Goal: Task Accomplishment & Management: Manage account settings

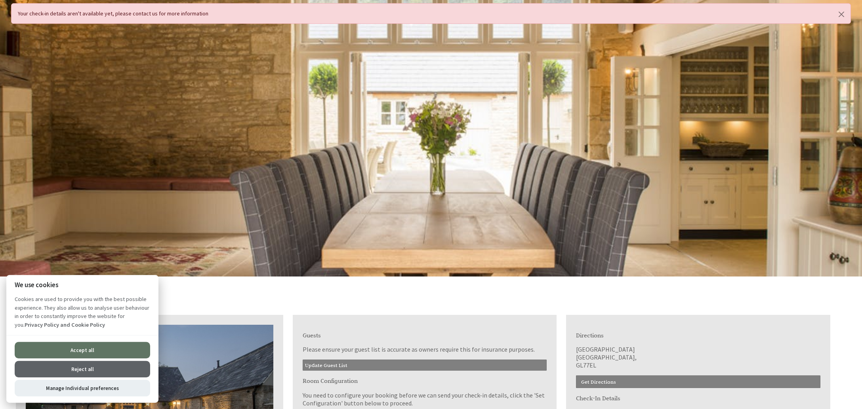
scroll to position [50, 0]
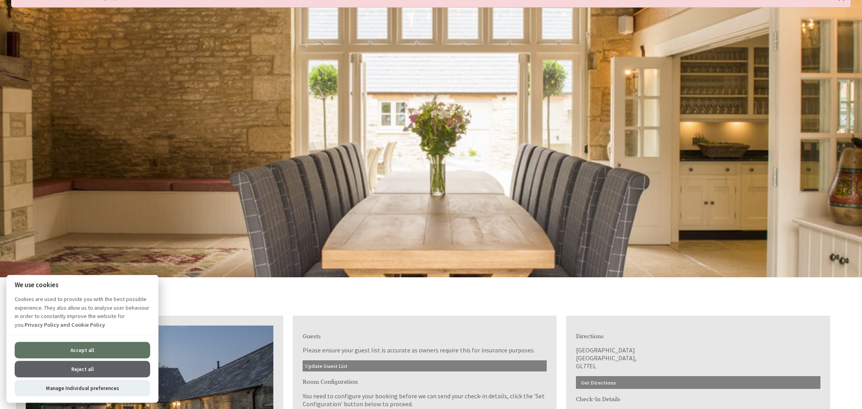
click at [87, 346] on button "Accept all" at bounding box center [82, 350] width 135 height 17
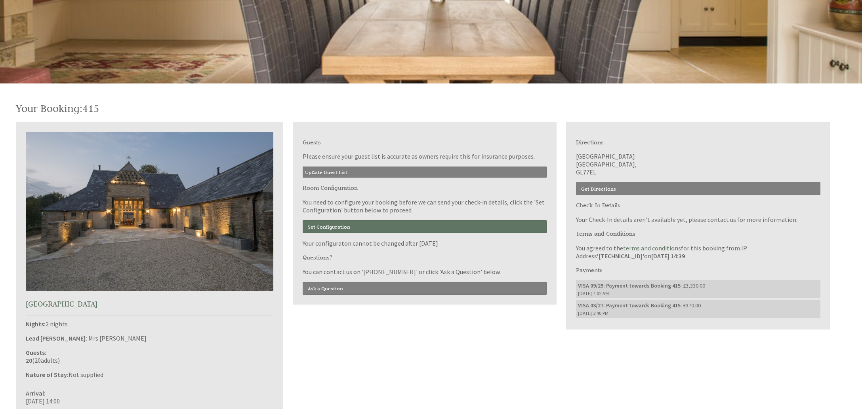
scroll to position [282, 0]
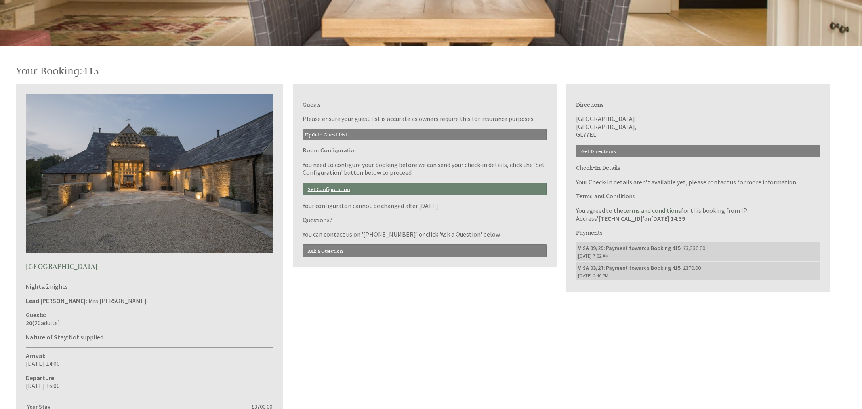
click at [331, 192] on link "Set Configuration" at bounding box center [425, 189] width 244 height 13
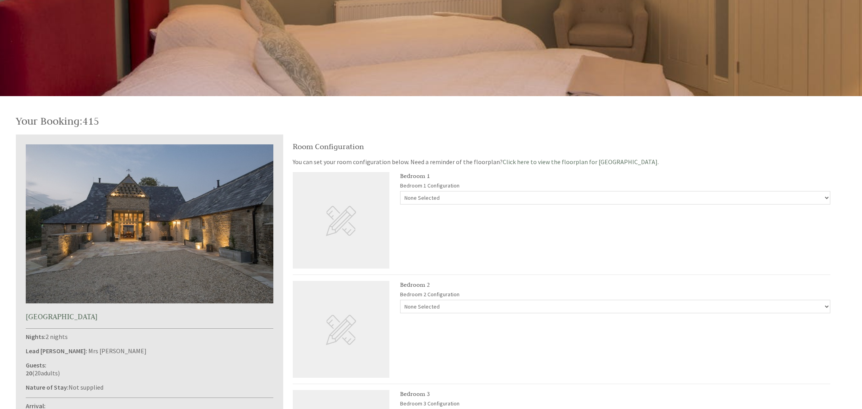
scroll to position [233, 0]
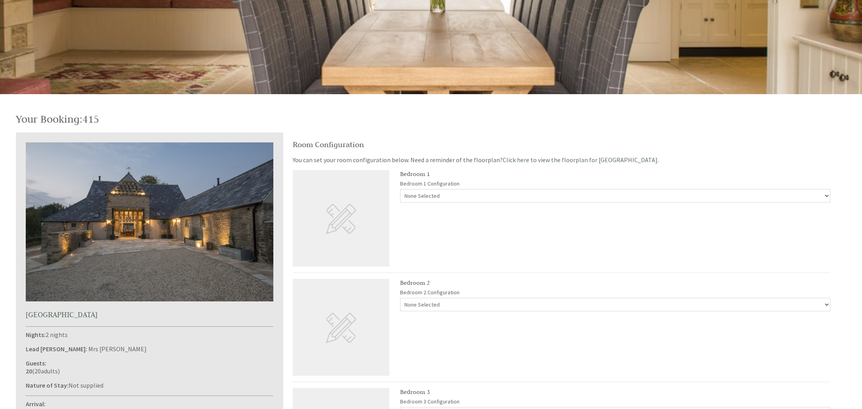
select select "999"
click option "2x Single Beds" at bounding box center [0, 0] width 0 height 0
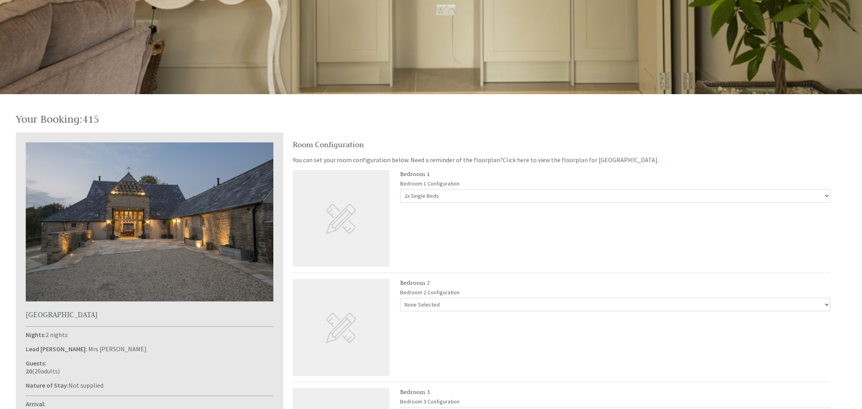
select select "1001"
click option "2x Single Beds" at bounding box center [0, 0] width 0 height 0
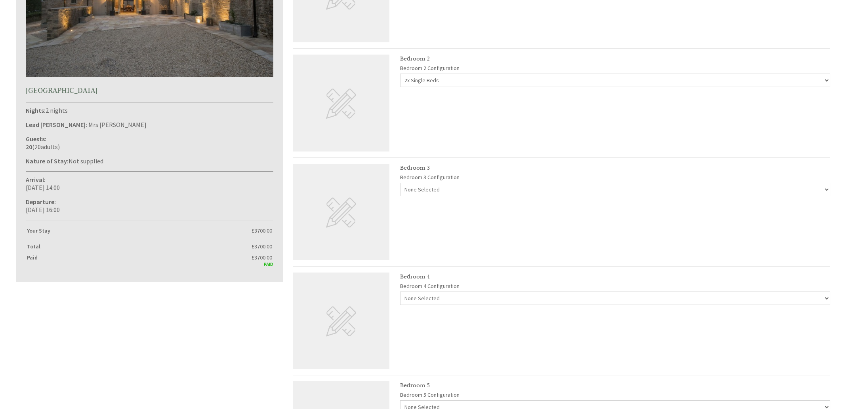
scroll to position [469, 0]
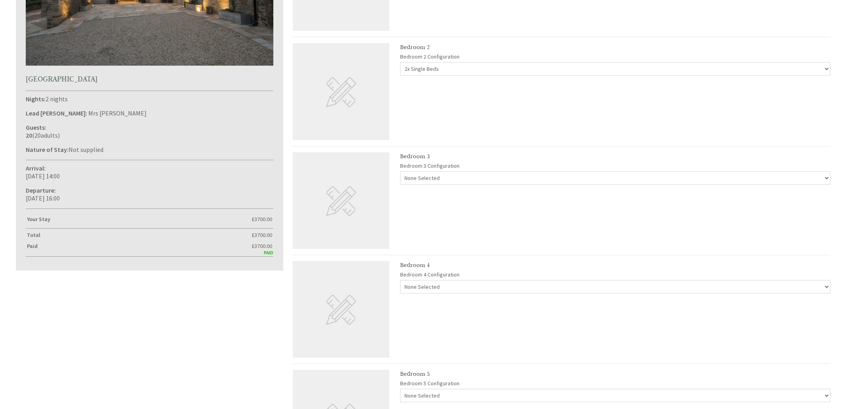
select select "1003"
click option "2x Single Beds" at bounding box center [0, 0] width 0 height 0
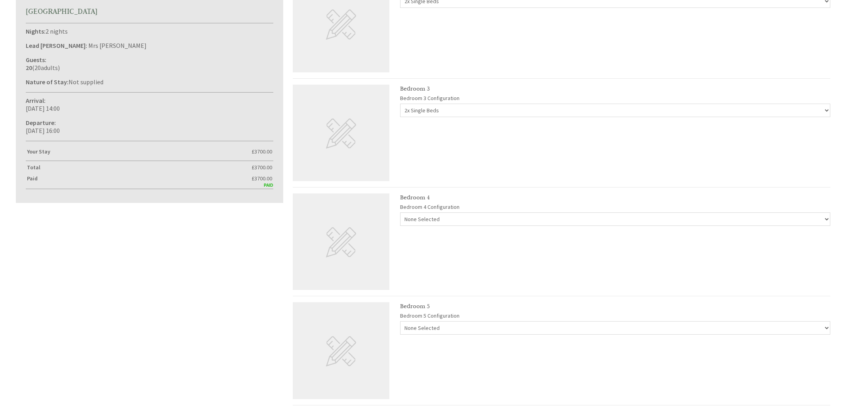
scroll to position [539, 0]
select select "1055"
click option "1 Double bed double occupany" at bounding box center [0, 0] width 0 height 0
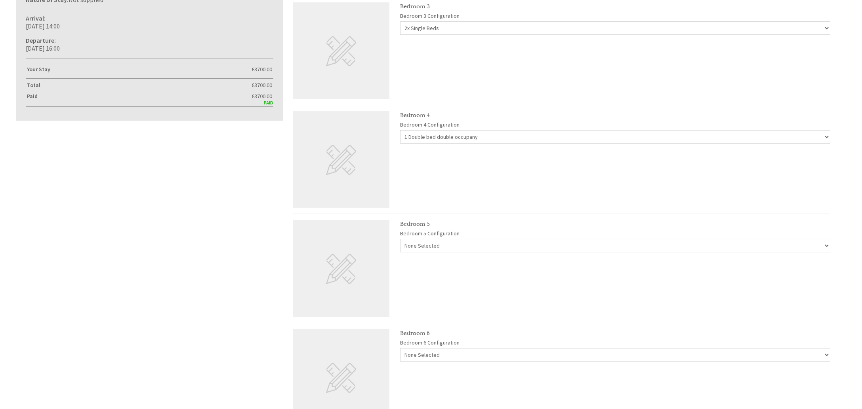
scroll to position [634, 0]
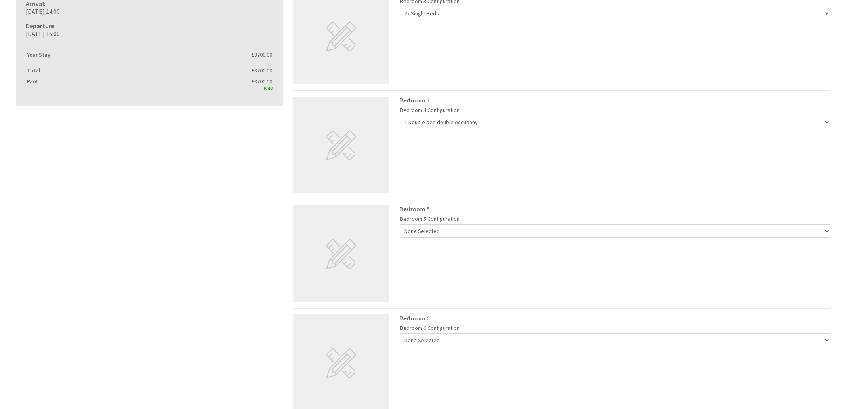
select select "1007"
click option "2x Single Beds" at bounding box center [0, 0] width 0 height 0
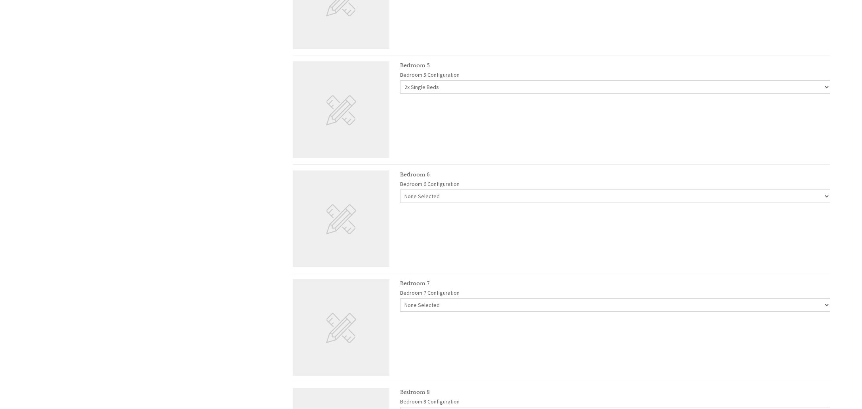
scroll to position [781, 0]
select select "1057"
click option "1 Double bed double occupany" at bounding box center [0, 0] width 0 height 0
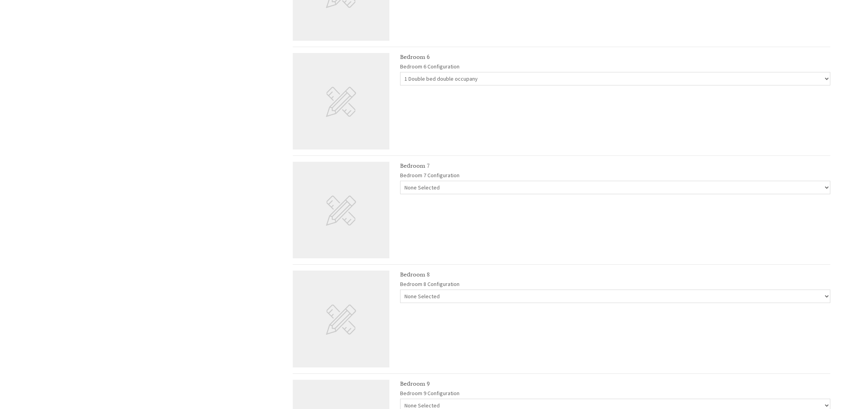
select select "1058"
click option "1 Double bed double occupany" at bounding box center [0, 0] width 0 height 0
select select "1013"
click option "2x Single Beds" at bounding box center [0, 0] width 0 height 0
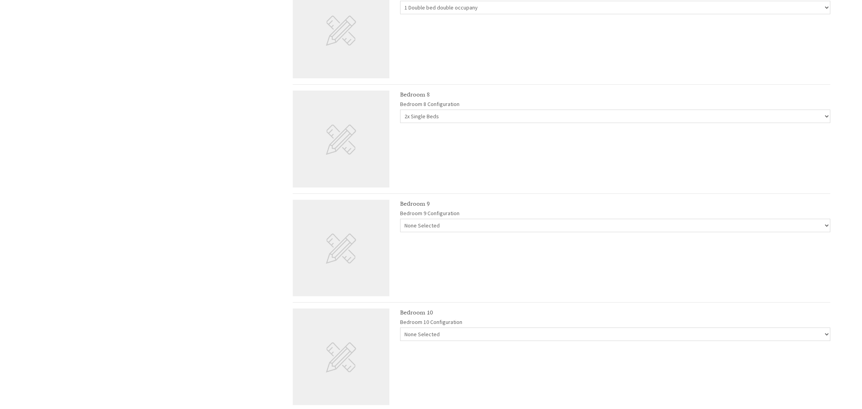
scroll to position [1077, 0]
select select "1060"
click option "1 Double bed single occupancy" at bounding box center [0, 0] width 0 height 0
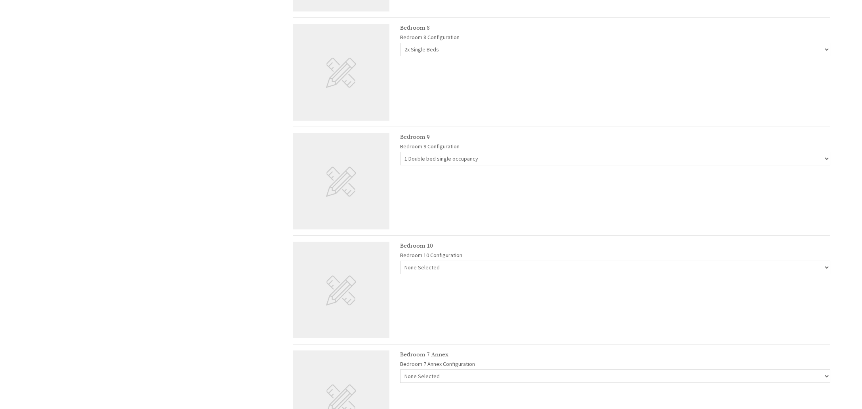
scroll to position [1150, 0]
select select "1017"
click option "1 Double bed single occupancy" at bounding box center [0, 0] width 0 height 0
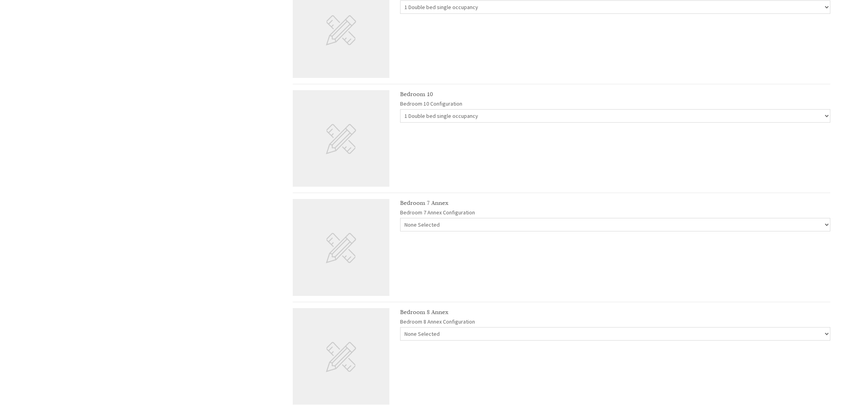
scroll to position [1299, 0]
select select "1063"
click option "1 Double bed single occupancy" at bounding box center [0, 0] width 0 height 0
select select "1065"
click option "1 Double bed single occupancy" at bounding box center [0, 0] width 0 height 0
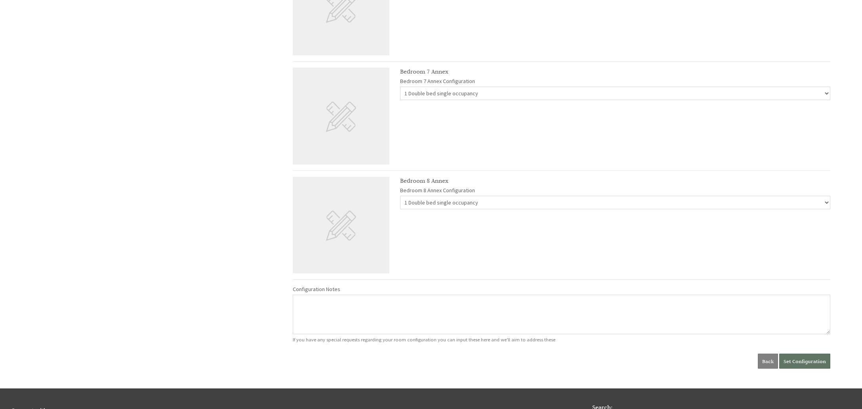
scroll to position [1532, 0]
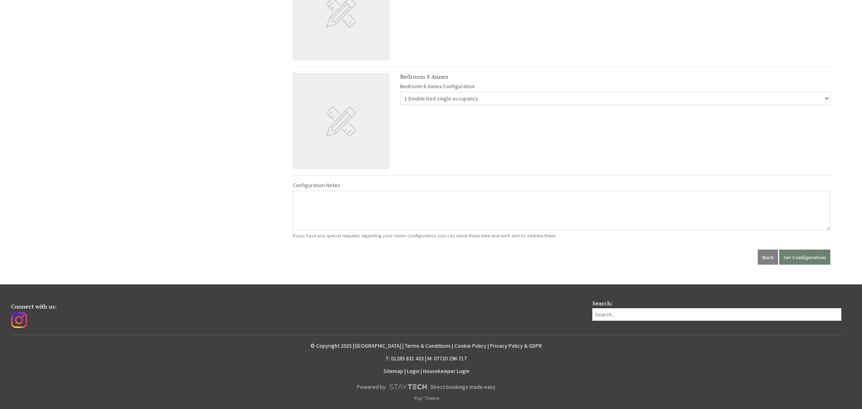
click at [795, 261] on button "Set Configuration" at bounding box center [804, 257] width 51 height 15
